Goal: Use online tool/utility: Utilize a website feature to perform a specific function

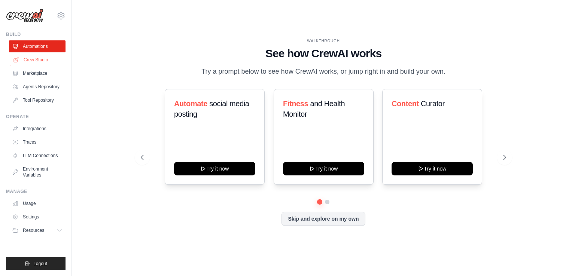
click at [40, 62] on link "Crew Studio" at bounding box center [38, 60] width 57 height 12
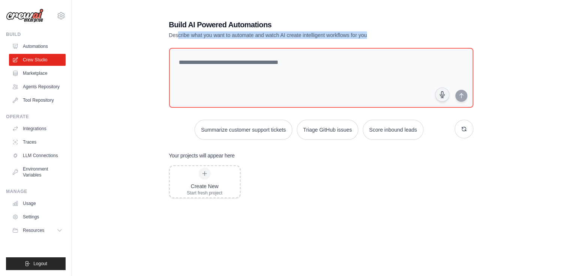
drag, startPoint x: 178, startPoint y: 34, endPoint x: 373, endPoint y: 33, distance: 195.1
click at [373, 33] on p "Describe what you want to automate and watch AI create intelligent workflows fo…" at bounding box center [295, 34] width 252 height 7
click at [312, 35] on p "Describe what you want to automate and watch AI create intelligent workflows fo…" at bounding box center [295, 34] width 252 height 7
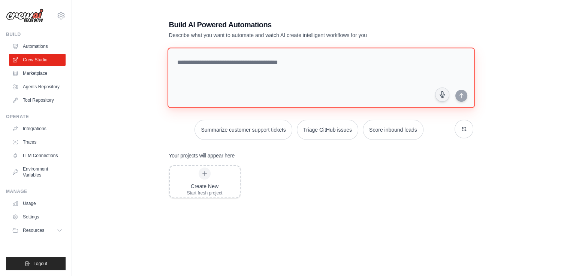
click at [204, 65] on textarea at bounding box center [320, 78] width 307 height 61
type textarea "*"
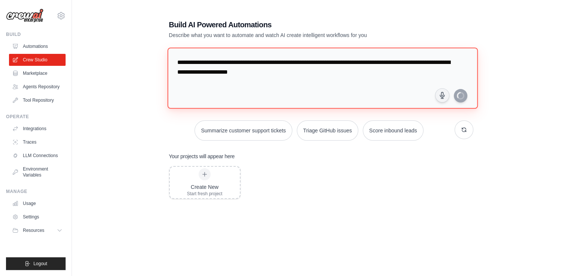
type textarea "**********"
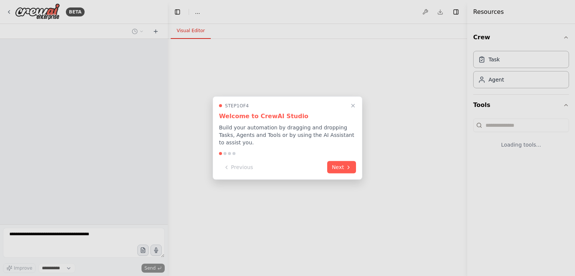
select select "****"
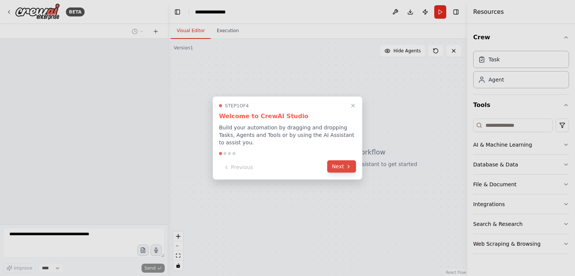
click at [334, 161] on button "Next" at bounding box center [341, 167] width 29 height 12
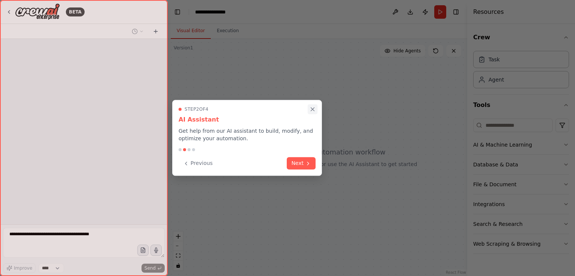
click at [313, 109] on icon "Close walkthrough" at bounding box center [312, 109] width 3 height 3
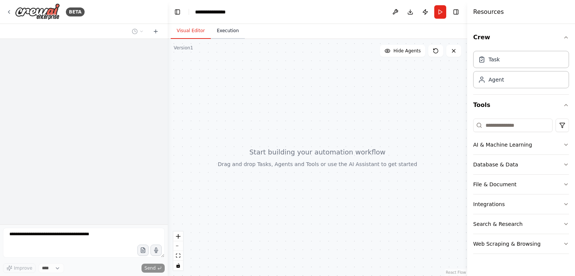
click at [221, 29] on button "Execution" at bounding box center [228, 31] width 34 height 16
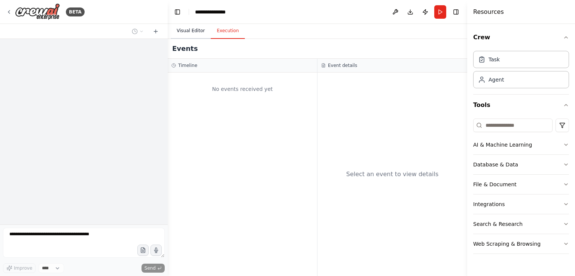
click at [190, 31] on button "Visual Editor" at bounding box center [191, 31] width 40 height 16
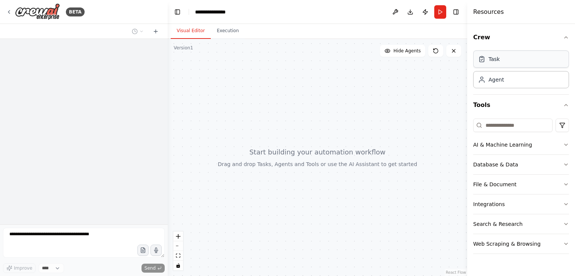
click at [501, 57] on div "Task" at bounding box center [521, 59] width 96 height 17
click at [506, 78] on div "Agent" at bounding box center [521, 79] width 96 height 17
click at [572, 139] on div "Crew Task Agent Tools AI & Machine Learning Database & Data File & Document Int…" at bounding box center [521, 150] width 108 height 252
click at [570, 148] on div "Crew Task Agent Tools AI & Machine Learning Database & Data File & Document Int…" at bounding box center [521, 150] width 108 height 252
click at [569, 146] on icon "button" at bounding box center [566, 145] width 6 height 6
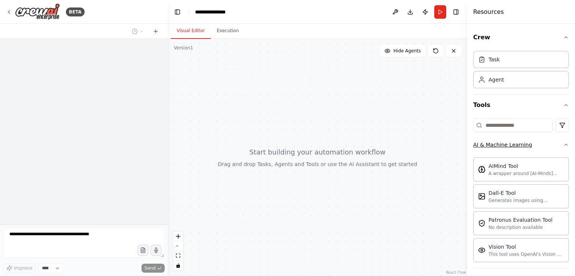
click at [565, 145] on icon "button" at bounding box center [566, 144] width 3 height 1
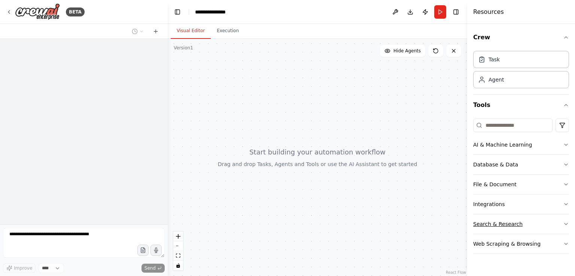
click at [538, 228] on button "Search & Research" at bounding box center [521, 224] width 96 height 19
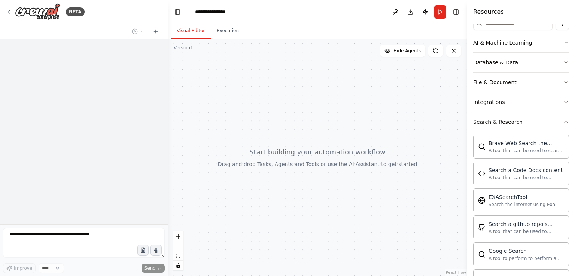
scroll to position [125, 0]
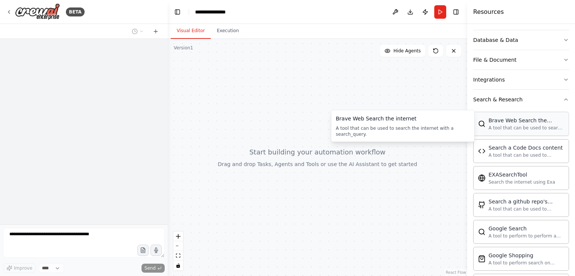
click at [547, 128] on div "A tool that can be used to search the internet with a search_query." at bounding box center [527, 128] width 76 height 6
click at [521, 125] on div "A tool that can be used to search the internet with a search_query." at bounding box center [527, 128] width 76 height 6
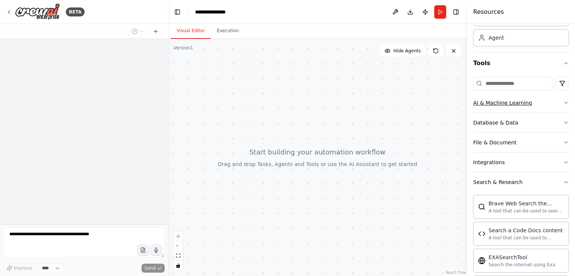
scroll to position [0, 0]
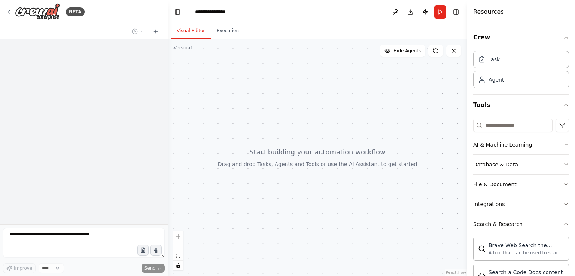
click at [323, 130] on div at bounding box center [318, 157] width 300 height 237
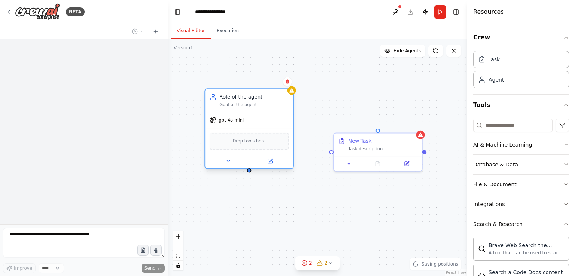
drag, startPoint x: 342, startPoint y: 104, endPoint x: 252, endPoint y: 97, distance: 90.9
click at [252, 97] on div "Role of the agent" at bounding box center [253, 97] width 69 height 7
click at [318, 183] on div "New Task Task description Role of the agent Goal of the agent gpt-4o-mini Drop …" at bounding box center [318, 157] width 300 height 237
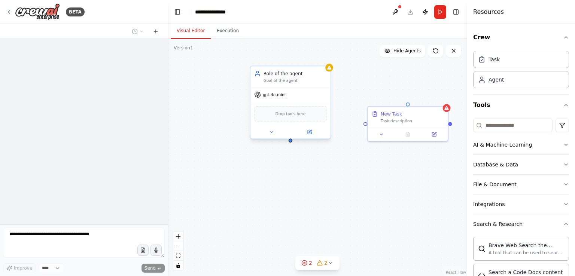
drag, startPoint x: 257, startPoint y: 173, endPoint x: 292, endPoint y: 140, distance: 47.7
click at [292, 140] on div "New Task Task description Role of the agent Goal of the agent gpt-4o-mini Drop …" at bounding box center [318, 157] width 300 height 237
click at [271, 131] on icon at bounding box center [271, 130] width 5 height 5
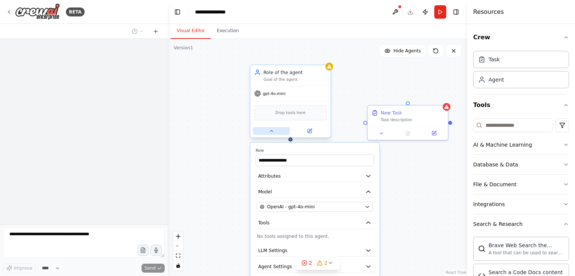
click at [271, 131] on icon at bounding box center [271, 130] width 5 height 5
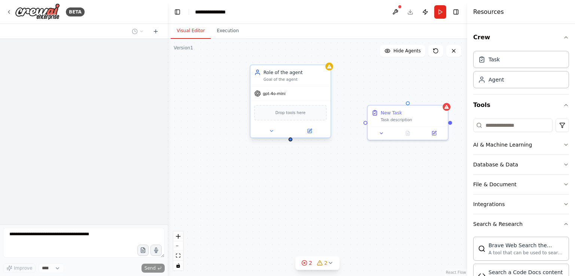
click at [284, 113] on span "Drop tools here" at bounding box center [291, 113] width 30 height 6
click at [362, 92] on div "New Task Task description Role of the agent Goal of the agent gpt-4o-mini Drop …" at bounding box center [318, 157] width 300 height 237
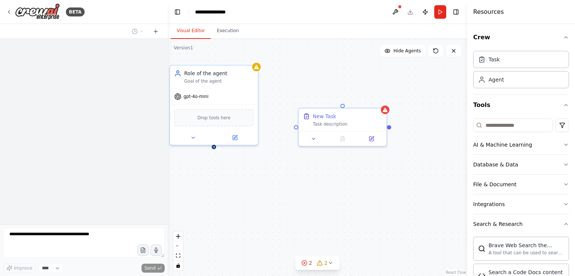
drag, startPoint x: 344, startPoint y: 147, endPoint x: 271, endPoint y: 154, distance: 72.9
click at [271, 154] on div "New Task Task description Role of the agent Goal of the agent gpt-4o-mini Drop …" at bounding box center [318, 157] width 300 height 237
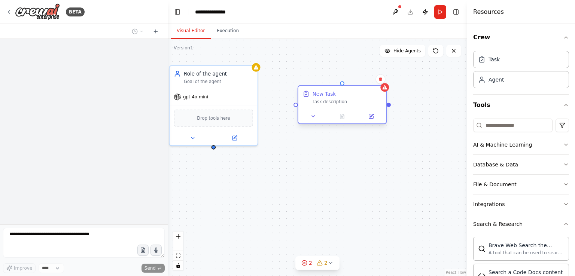
drag, startPoint x: 342, startPoint y: 109, endPoint x: 343, endPoint y: 85, distance: 23.2
click at [343, 85] on div "New Task Task description" at bounding box center [342, 104] width 89 height 39
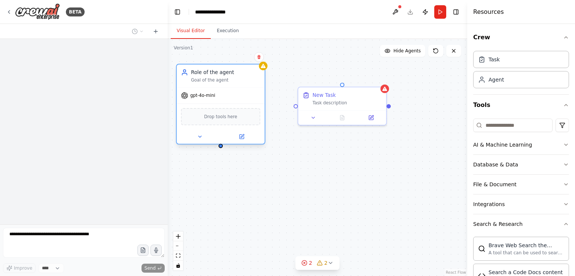
drag, startPoint x: 237, startPoint y: 80, endPoint x: 252, endPoint y: 81, distance: 15.0
click at [252, 81] on div "Goal of the agent" at bounding box center [225, 81] width 69 height 6
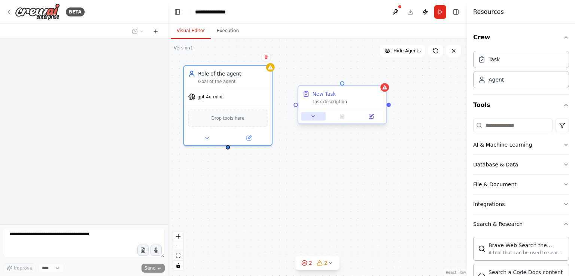
click at [315, 117] on icon at bounding box center [313, 116] width 6 height 6
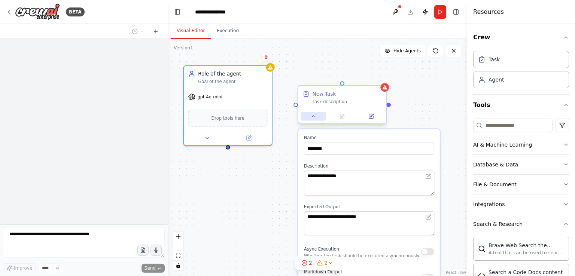
click at [314, 117] on icon at bounding box center [313, 116] width 3 height 1
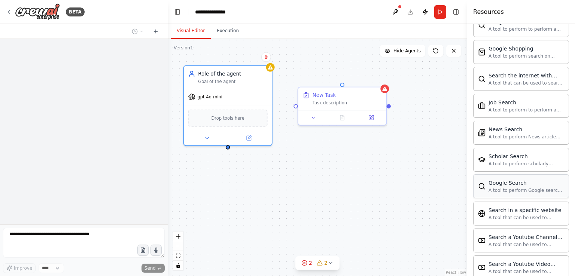
scroll to position [370, 0]
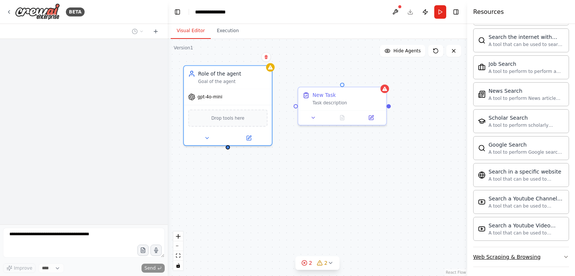
click at [540, 256] on button "Web Scraping & Browsing" at bounding box center [521, 257] width 96 height 19
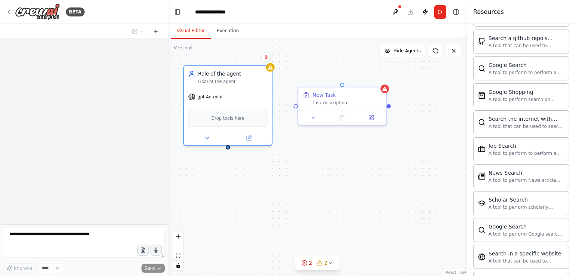
scroll to position [204, 0]
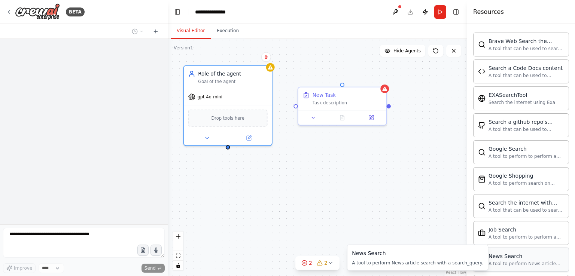
click at [534, 253] on div "News Search" at bounding box center [527, 256] width 76 height 7
click at [496, 255] on div "News Search" at bounding box center [527, 256] width 76 height 7
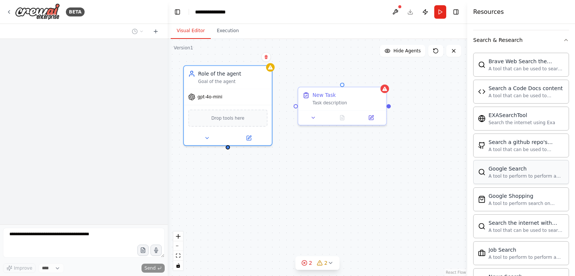
scroll to position [130, 0]
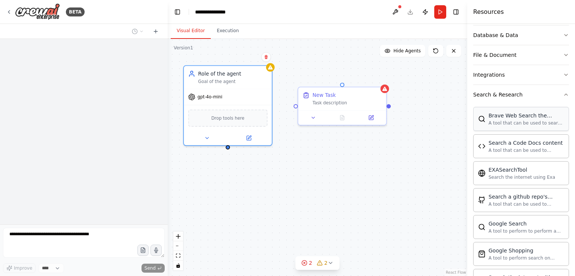
click at [518, 122] on div "A tool that can be used to search the internet with a search_query." at bounding box center [527, 123] width 76 height 6
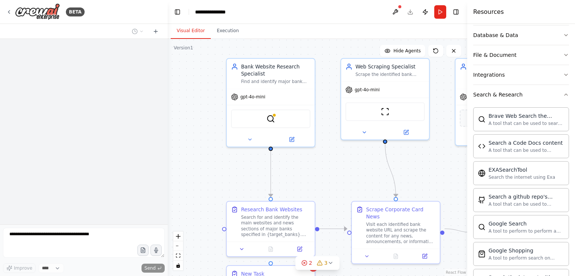
drag, startPoint x: 354, startPoint y: 167, endPoint x: 254, endPoint y: 164, distance: 99.7
drag, startPoint x: 254, startPoint y: 164, endPoint x: 318, endPoint y: 170, distance: 63.6
click at [318, 170] on div ".deletable-edge-delete-btn { width: 20px; height: 20px; border: 0px solid #ffff…" at bounding box center [318, 157] width 300 height 237
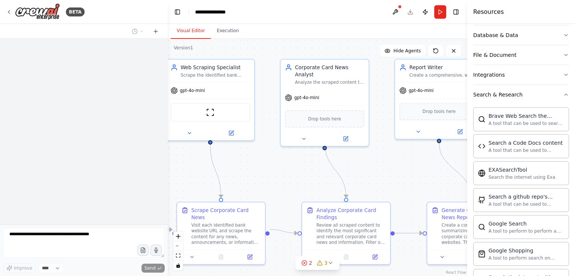
drag, startPoint x: 349, startPoint y: 178, endPoint x: 177, endPoint y: 174, distance: 172.7
click at [174, 176] on div ".deletable-edge-delete-btn { width: 20px; height: 20px; border: 0px solid #ffff…" at bounding box center [318, 157] width 300 height 237
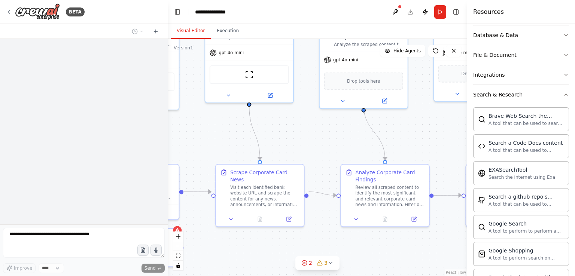
drag, startPoint x: 406, startPoint y: 172, endPoint x: 448, endPoint y: 138, distance: 54.1
click at [451, 136] on div ".deletable-edge-delete-btn { width: 20px; height: 20px; border: 0px solid #ffff…" at bounding box center [318, 157] width 300 height 237
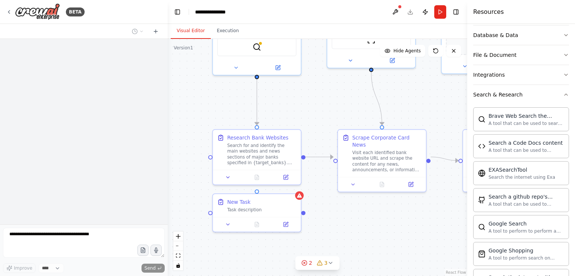
drag, startPoint x: 286, startPoint y: 141, endPoint x: 402, endPoint y: 106, distance: 120.8
click at [402, 106] on div ".deletable-edge-delete-btn { width: 20px; height: 20px; border: 0px solid #ffff…" at bounding box center [318, 157] width 300 height 237
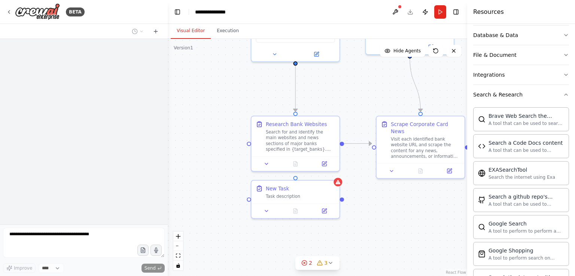
drag, startPoint x: 313, startPoint y: 120, endPoint x: 352, endPoint y: 107, distance: 40.7
click at [352, 107] on div ".deletable-edge-delete-btn { width: 20px; height: 20px; border: 0px solid #ffff…" at bounding box center [318, 157] width 300 height 237
click at [317, 196] on div "Task description" at bounding box center [300, 195] width 69 height 6
click at [335, 175] on icon at bounding box center [333, 172] width 4 height 4
click at [336, 176] on icon at bounding box center [333, 173] width 4 height 4
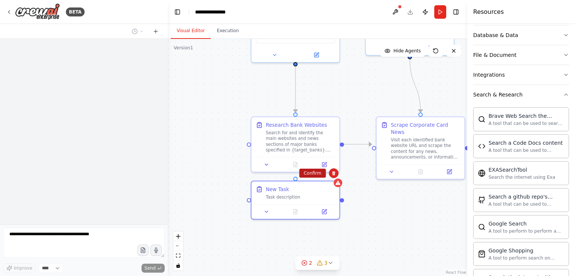
click at [304, 174] on button "Confirm" at bounding box center [312, 173] width 27 height 9
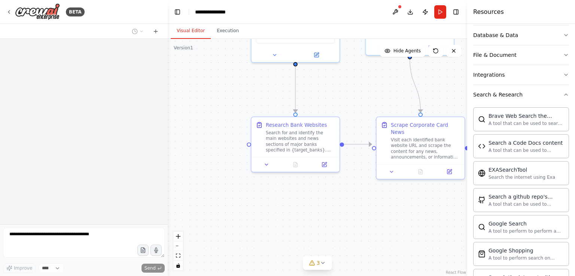
click at [395, 200] on div ".deletable-edge-delete-btn { width: 20px; height: 20px; border: 0px solid #ffff…" at bounding box center [318, 157] width 300 height 237
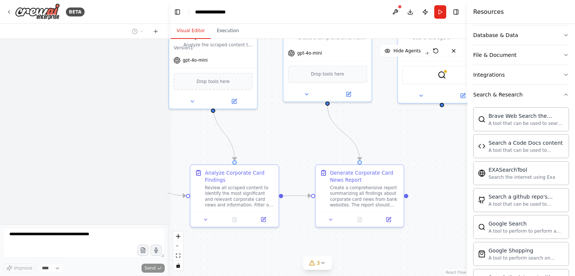
click at [118, 242] on div "**********" at bounding box center [287, 138] width 575 height 276
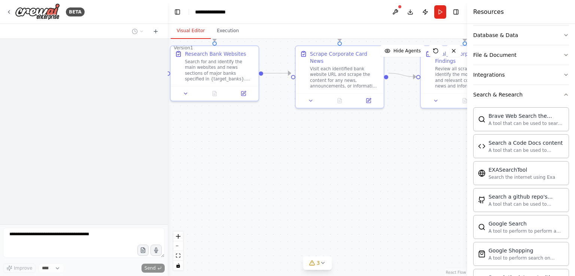
drag, startPoint x: 290, startPoint y: 154, endPoint x: 274, endPoint y: 159, distance: 17.1
click at [274, 159] on div ".deletable-edge-delete-btn { width: 20px; height: 20px; border: 0px solid #ffff…" at bounding box center [318, 157] width 300 height 237
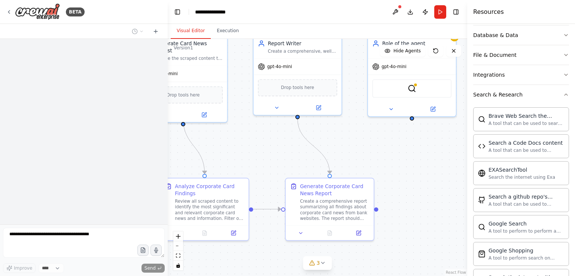
drag, startPoint x: 413, startPoint y: 84, endPoint x: 180, endPoint y: 196, distance: 258.6
click at [180, 198] on div ".deletable-edge-delete-btn { width: 20px; height: 20px; border: 0px solid #ffff…" at bounding box center [318, 157] width 300 height 237
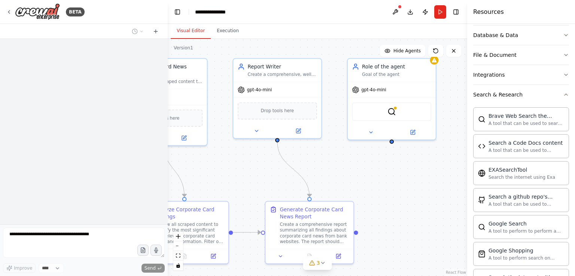
drag, startPoint x: 315, startPoint y: 172, endPoint x: 456, endPoint y: 165, distance: 140.9
click at [455, 165] on div ".deletable-edge-delete-btn { width: 20px; height: 20px; border: 0px solid #ffff…" at bounding box center [318, 157] width 300 height 237
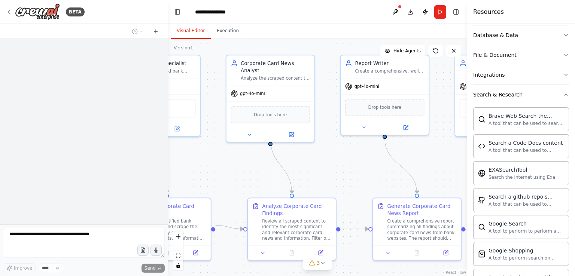
drag, startPoint x: 304, startPoint y: 171, endPoint x: 401, endPoint y: 167, distance: 96.7
click at [403, 167] on div ".deletable-edge-delete-btn { width: 20px; height: 20px; border: 0px solid #ffff…" at bounding box center [318, 157] width 300 height 237
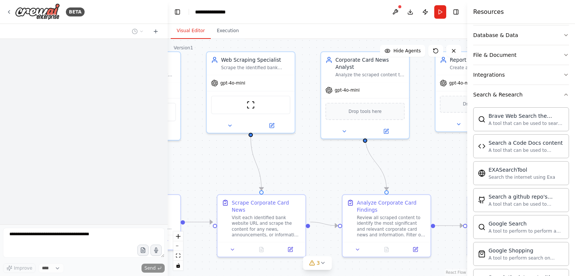
drag, startPoint x: 294, startPoint y: 168, endPoint x: 403, endPoint y: 169, distance: 109.7
click at [403, 169] on div ".deletable-edge-delete-btn { width: 20px; height: 20px; border: 0px solid #ffff…" at bounding box center [318, 157] width 300 height 237
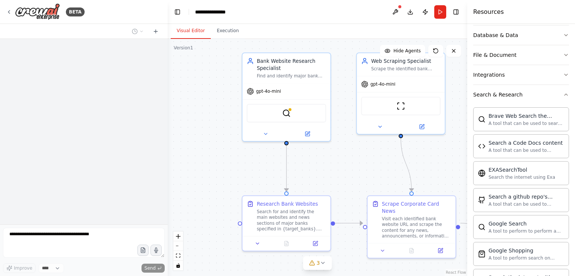
drag, startPoint x: 307, startPoint y: 170, endPoint x: 347, endPoint y: 171, distance: 40.4
click at [347, 171] on div ".deletable-edge-delete-btn { width: 20px; height: 20px; border: 0px solid #ffff…" at bounding box center [318, 157] width 300 height 237
drag, startPoint x: 355, startPoint y: 166, endPoint x: 330, endPoint y: 170, distance: 25.8
drag, startPoint x: 330, startPoint y: 170, endPoint x: 314, endPoint y: 175, distance: 16.0
click at [314, 175] on div ".deletable-edge-delete-btn { width: 20px; height: 20px; border: 0px solid #ffff…" at bounding box center [318, 157] width 300 height 237
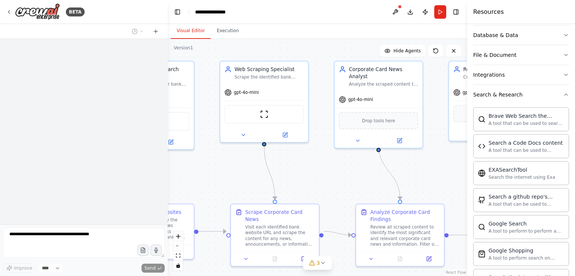
drag, startPoint x: 354, startPoint y: 171, endPoint x: 218, endPoint y: 179, distance: 136.2
click at [218, 179] on div ".deletable-edge-delete-btn { width: 20px; height: 20px; border: 0px solid #ffff…" at bounding box center [318, 157] width 300 height 237
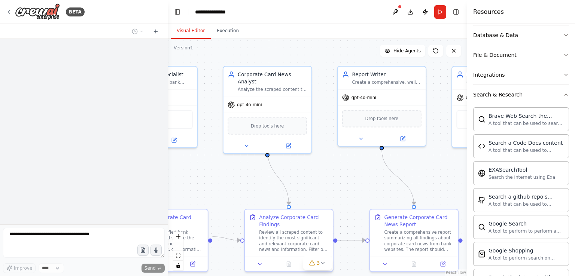
drag, startPoint x: 337, startPoint y: 174, endPoint x: 228, endPoint y: 179, distance: 108.7
click at [228, 179] on div ".deletable-edge-delete-btn { width: 20px; height: 20px; border: 0px solid #ffff…" at bounding box center [318, 157] width 300 height 237
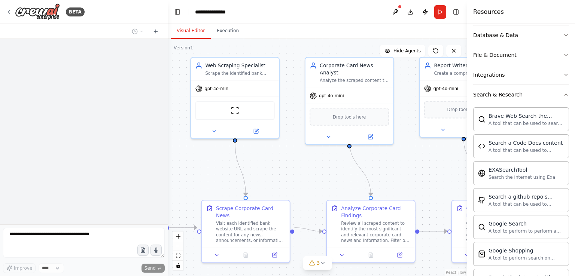
drag, startPoint x: 304, startPoint y: 179, endPoint x: 386, endPoint y: 170, distance: 82.5
click at [386, 170] on div ".deletable-edge-delete-btn { width: 20px; height: 20px; border: 0px solid #ffff…" at bounding box center [318, 157] width 300 height 237
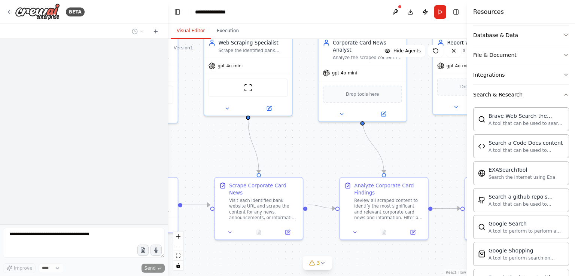
drag, startPoint x: 386, startPoint y: 170, endPoint x: 400, endPoint y: 147, distance: 26.3
click at [400, 147] on div ".deletable-edge-delete-btn { width: 20px; height: 20px; border: 0px solid #ffff…" at bounding box center [318, 157] width 300 height 237
click at [319, 156] on div ".deletable-edge-delete-btn { width: 20px; height: 20px; border: 0px solid #ffff…" at bounding box center [318, 157] width 300 height 237
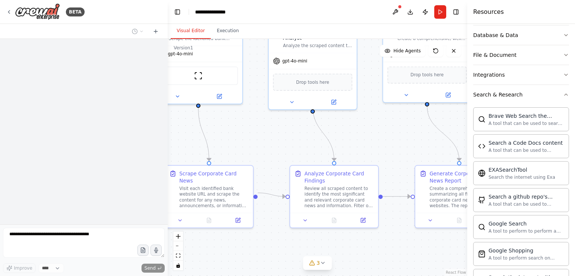
drag, startPoint x: 425, startPoint y: 152, endPoint x: 375, endPoint y: 140, distance: 51.2
click at [375, 140] on div ".deletable-edge-delete-btn { width: 20px; height: 20px; border: 0px solid #ffff…" at bounding box center [318, 157] width 300 height 237
click at [370, 175] on div "Analyze Corporate Card Findings" at bounding box center [338, 176] width 69 height 14
click at [397, 129] on div ".deletable-edge-delete-btn { width: 20px; height: 20px; border: 0px solid #ffff…" at bounding box center [318, 157] width 300 height 237
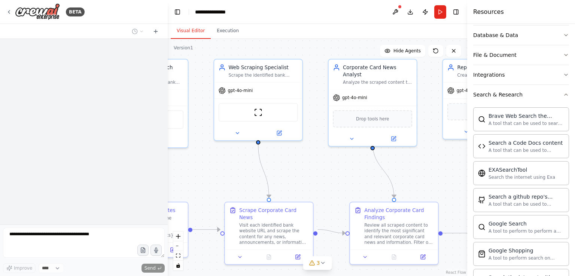
drag, startPoint x: 404, startPoint y: 139, endPoint x: 392, endPoint y: 172, distance: 35.7
click at [463, 175] on div ".deletable-edge-delete-btn { width: 20px; height: 20px; border: 0px solid #ffff…" at bounding box center [318, 157] width 300 height 237
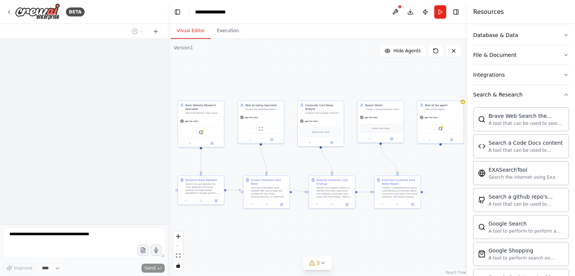
drag, startPoint x: 383, startPoint y: 87, endPoint x: 345, endPoint y: 75, distance: 40.6
click at [345, 75] on div ".deletable-edge-delete-btn { width: 20px; height: 20px; border: 0px solid #ffff…" at bounding box center [318, 157] width 300 height 237
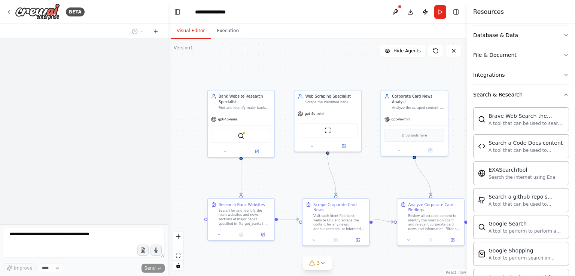
drag, startPoint x: 354, startPoint y: 175, endPoint x: 370, endPoint y: 176, distance: 16.1
click at [370, 176] on div ".deletable-edge-delete-btn { width: 20px; height: 20px; border: 0px solid #ffff…" at bounding box center [318, 157] width 300 height 237
